Goal: Find specific page/section: Find specific page/section

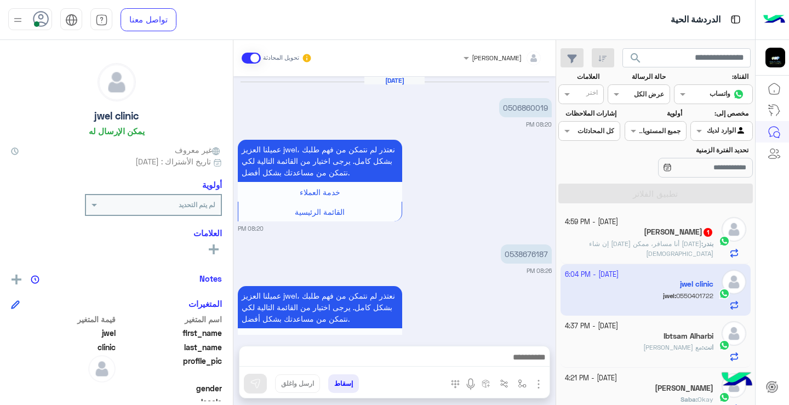
scroll to position [199, 0]
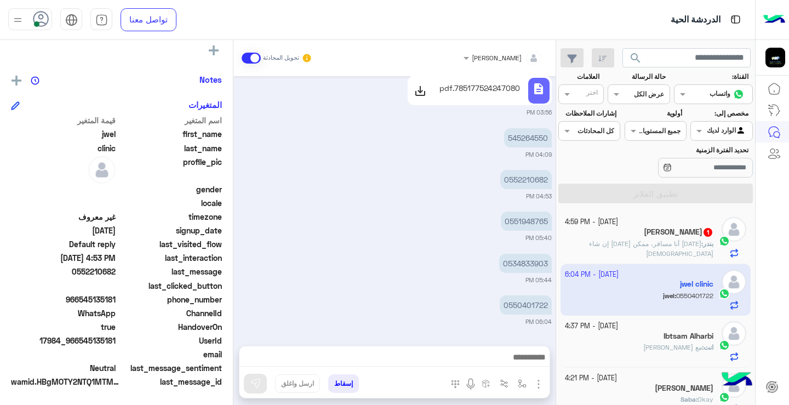
drag, startPoint x: 560, startPoint y: 224, endPoint x: 560, endPoint y: 209, distance: 14.8
click at [560, 209] on div "[DATE] - 4:59 PM [PERSON_NAME] 1 بندر : [DATE] أنا مسافر، ممكن [DATE] إن شاء ال…" at bounding box center [655, 309] width 199 height 202
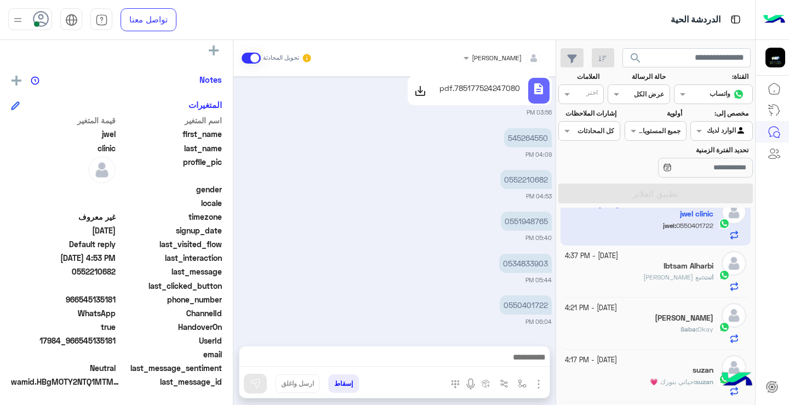
scroll to position [0, 0]
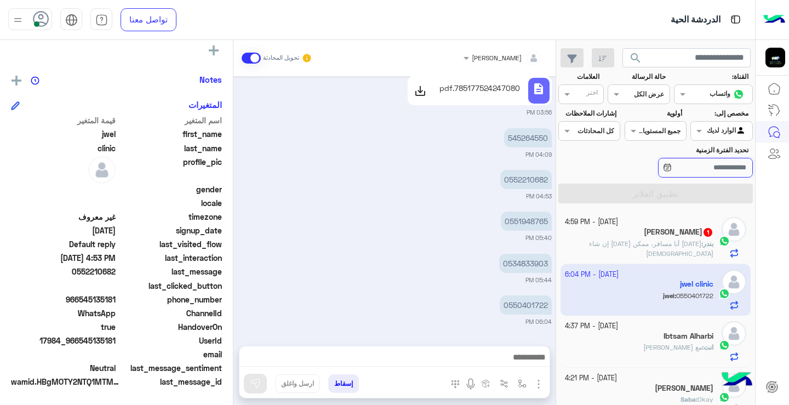
click at [693, 172] on input "تحديد الفترة الزمنية" at bounding box center [705, 168] width 95 height 20
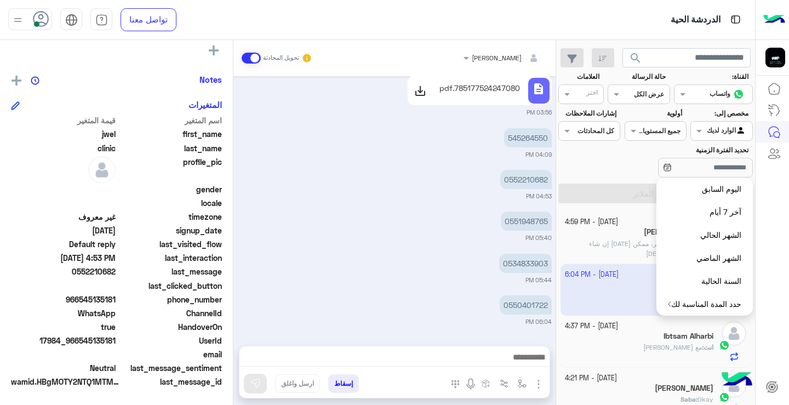
click at [704, 186] on button "اليوم السابق" at bounding box center [704, 189] width 96 height 23
type input "**********"
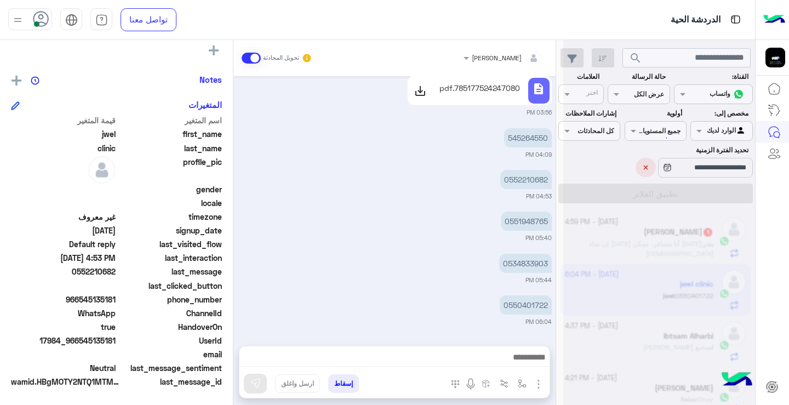
click at [666, 165] on div at bounding box center [659, 206] width 192 height 405
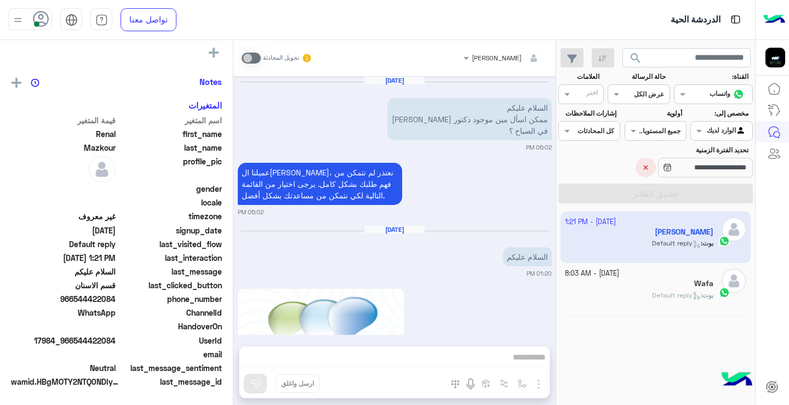
scroll to position [197, 0]
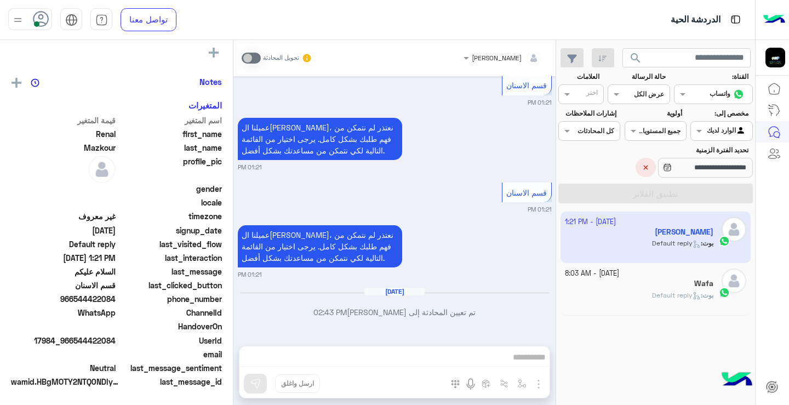
click at [663, 173] on app-calendar-icon at bounding box center [667, 168] width 9 height 14
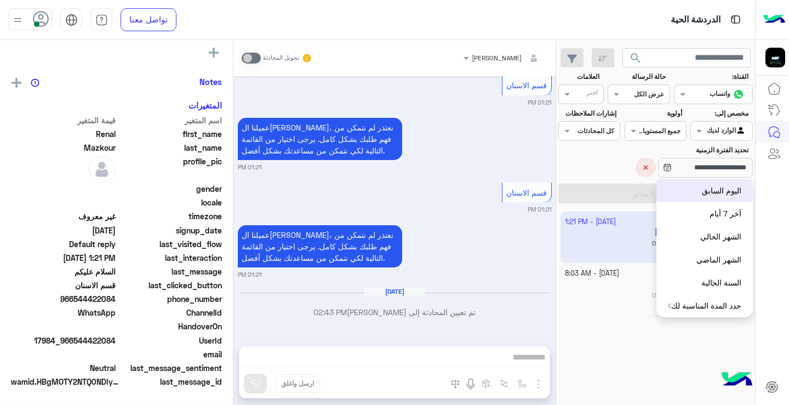
scroll to position [199, 0]
click at [707, 188] on button "اليوم السابق" at bounding box center [704, 190] width 96 height 23
